Goal: Task Accomplishment & Management: Manage account settings

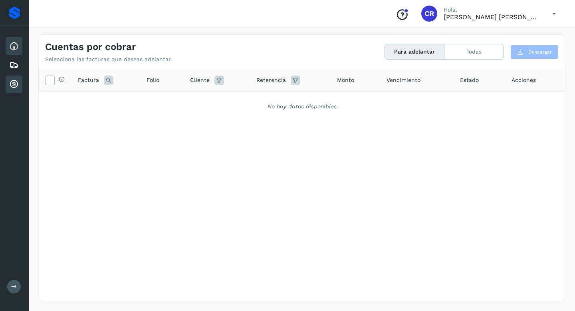
click at [8, 44] on div "Inicio" at bounding box center [14, 46] width 17 height 18
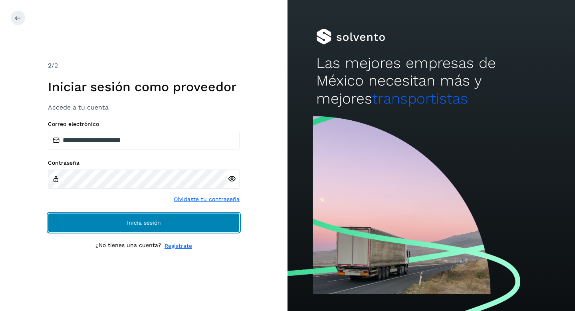
click at [204, 215] on button "Inicia sesión" at bounding box center [144, 222] width 192 height 19
